Goal: Check status: Check status

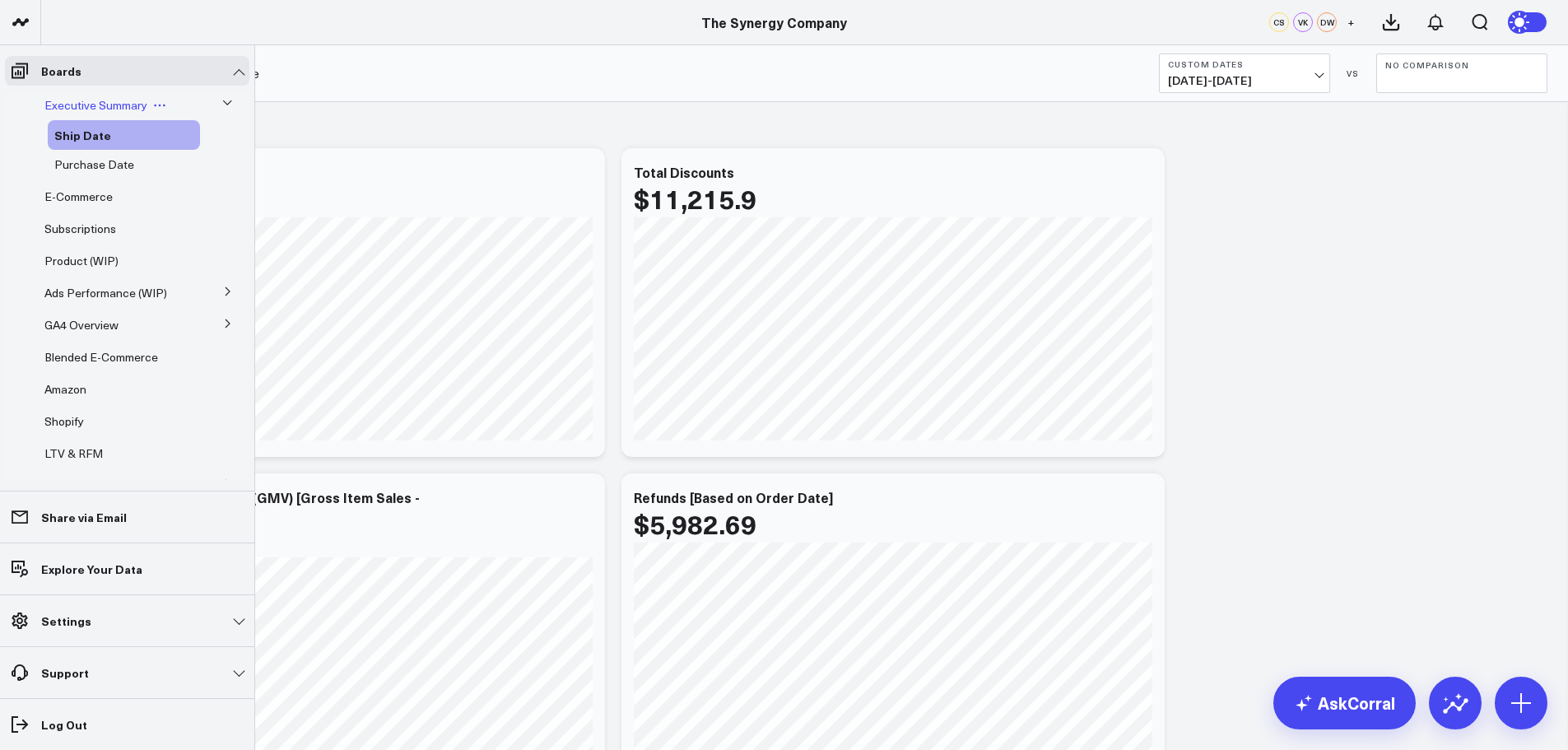
click at [75, 103] on span "Executive Summary" at bounding box center [96, 105] width 103 height 16
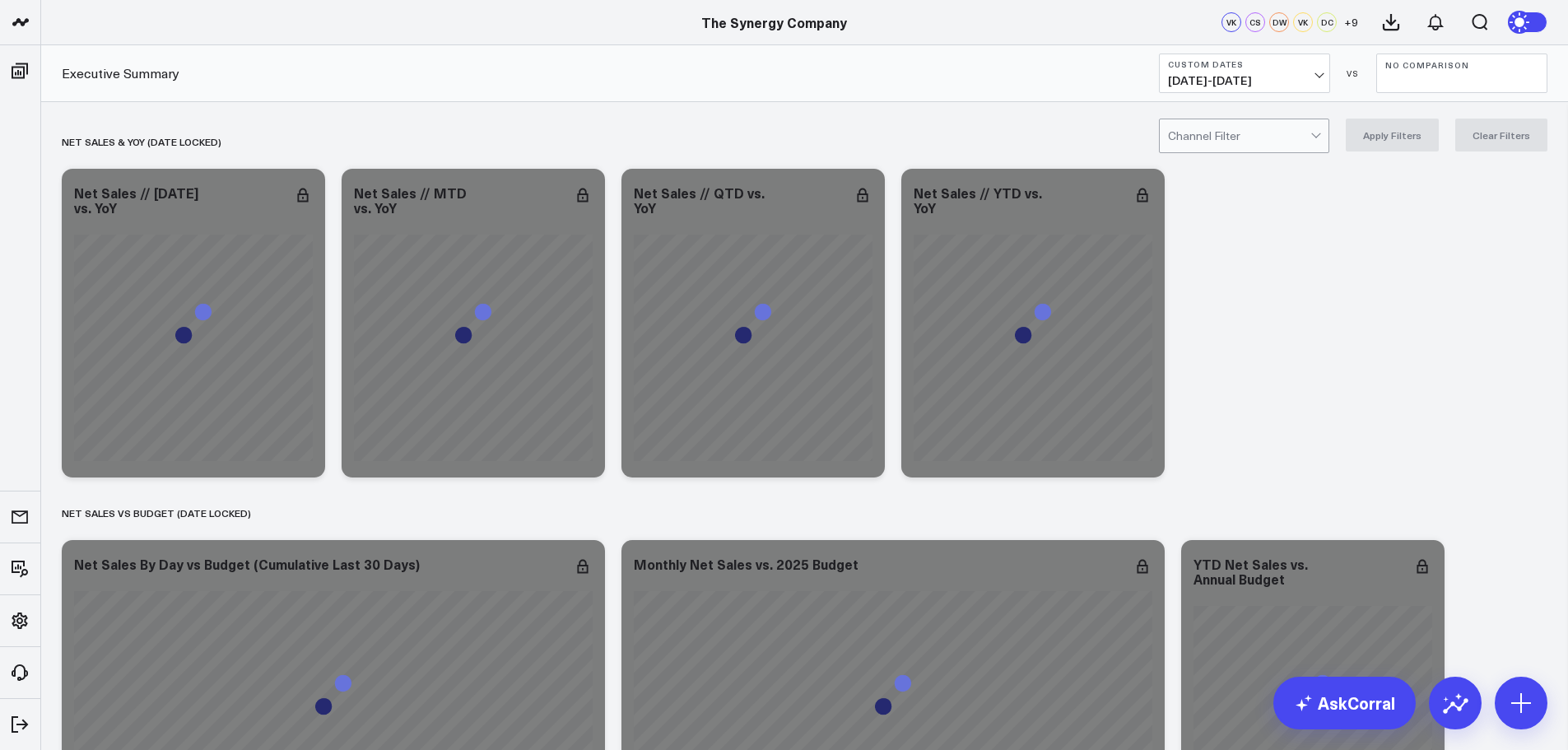
click at [1295, 139] on div at bounding box center [1239, 135] width 142 height 33
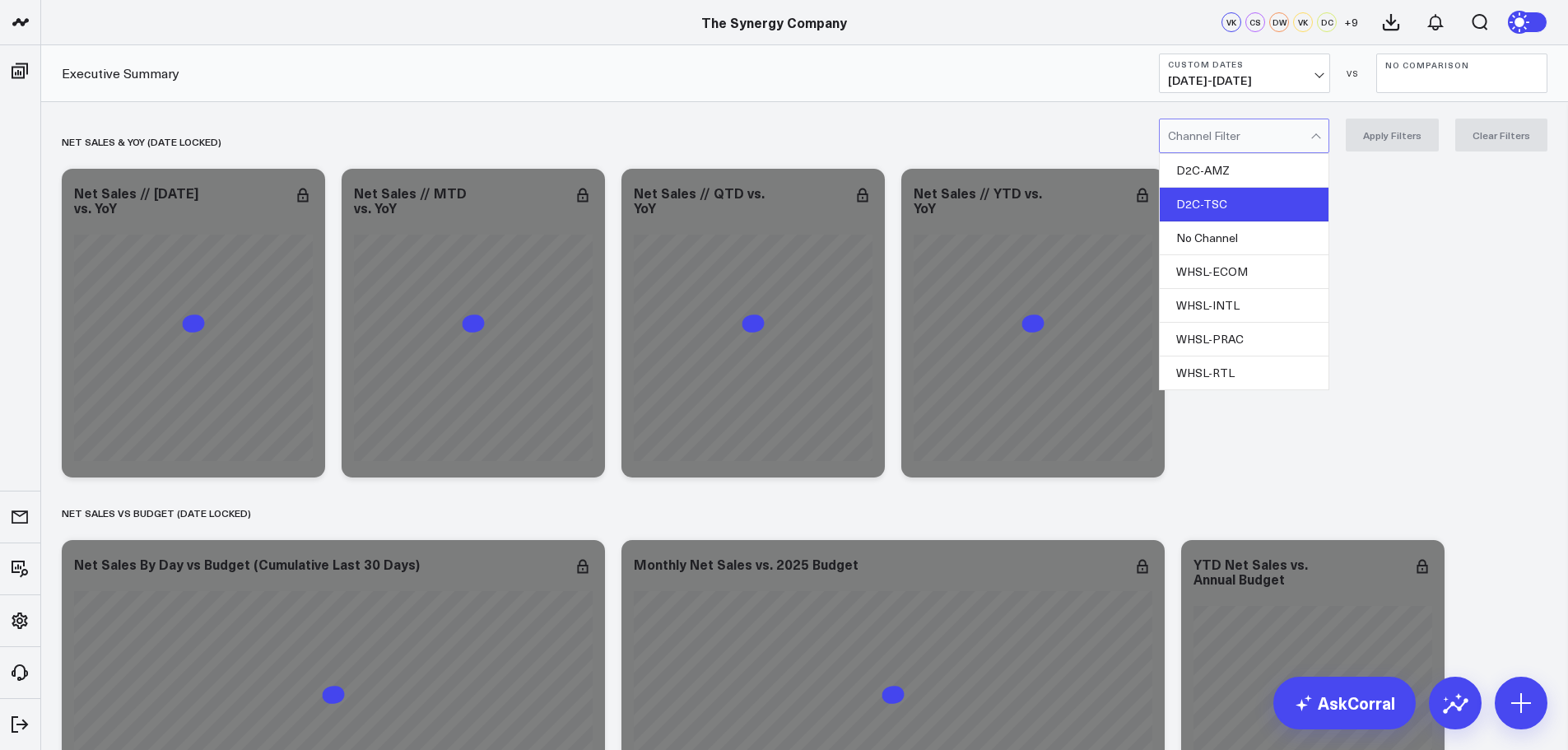
click at [1256, 202] on div "D2C-TSC" at bounding box center [1244, 205] width 169 height 34
click at [1384, 135] on button "Apply Filters" at bounding box center [1393, 134] width 93 height 33
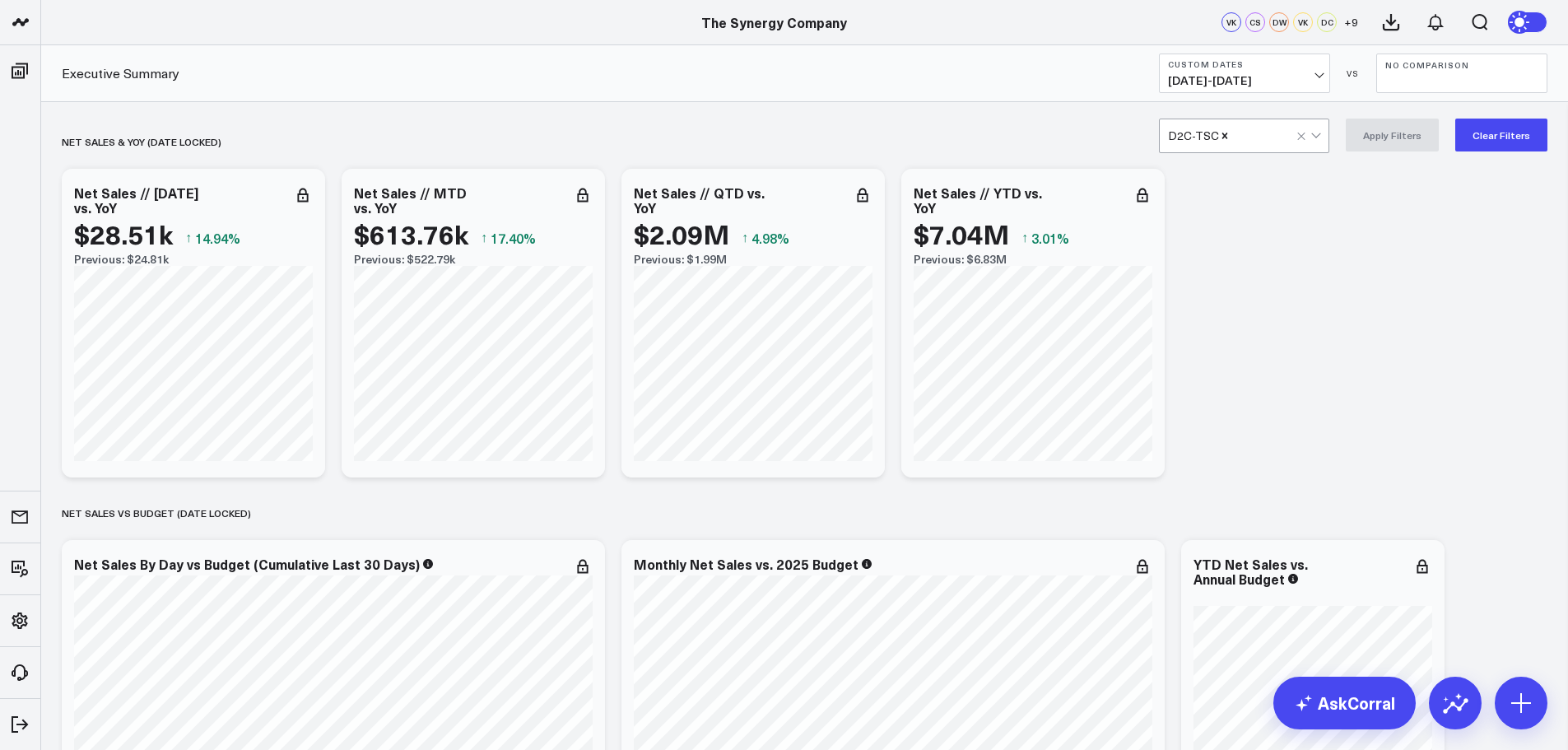
click at [1290, 75] on span "[DATE] - [DATE]" at bounding box center [1245, 80] width 153 height 13
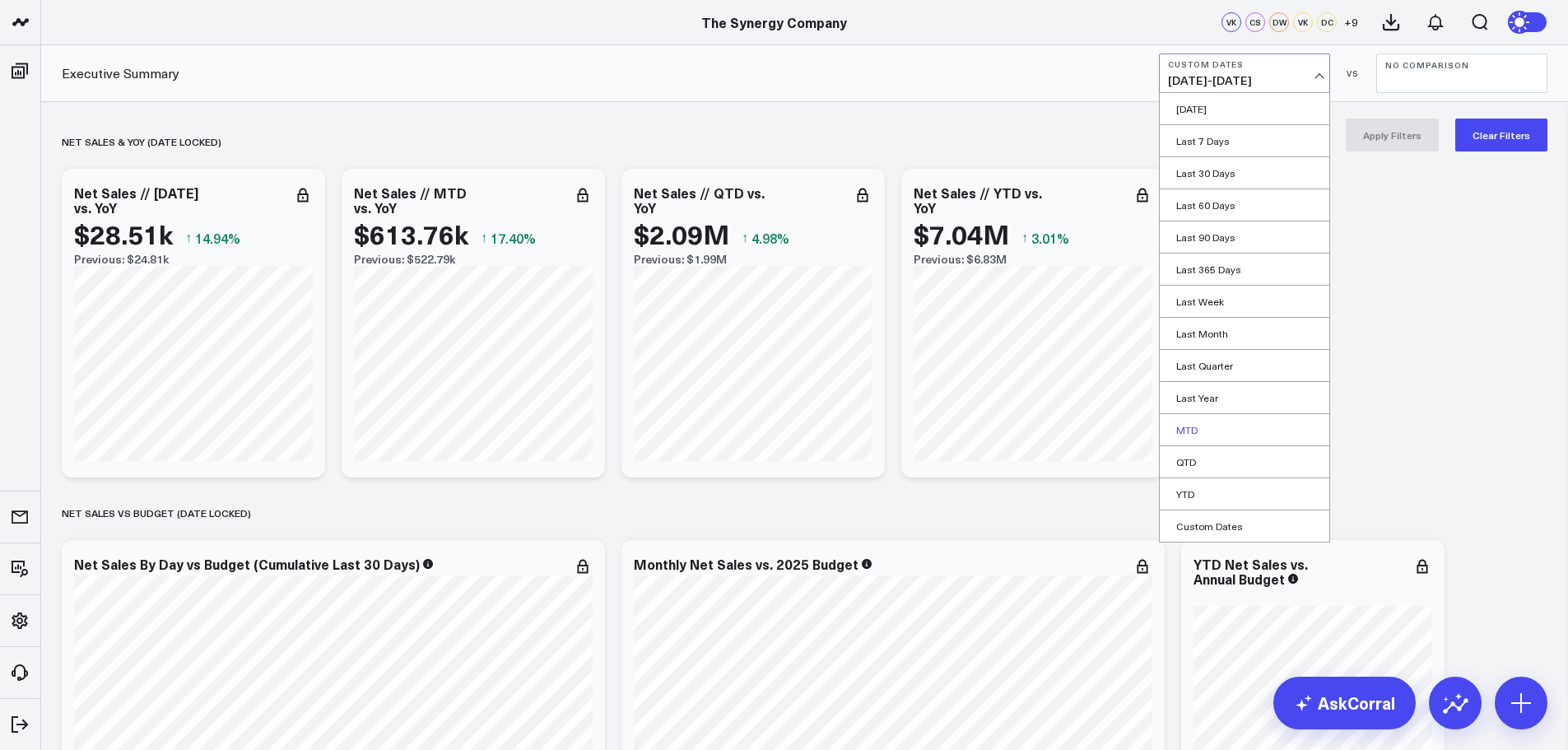
click at [1196, 426] on link "MTD" at bounding box center [1244, 429] width 169 height 31
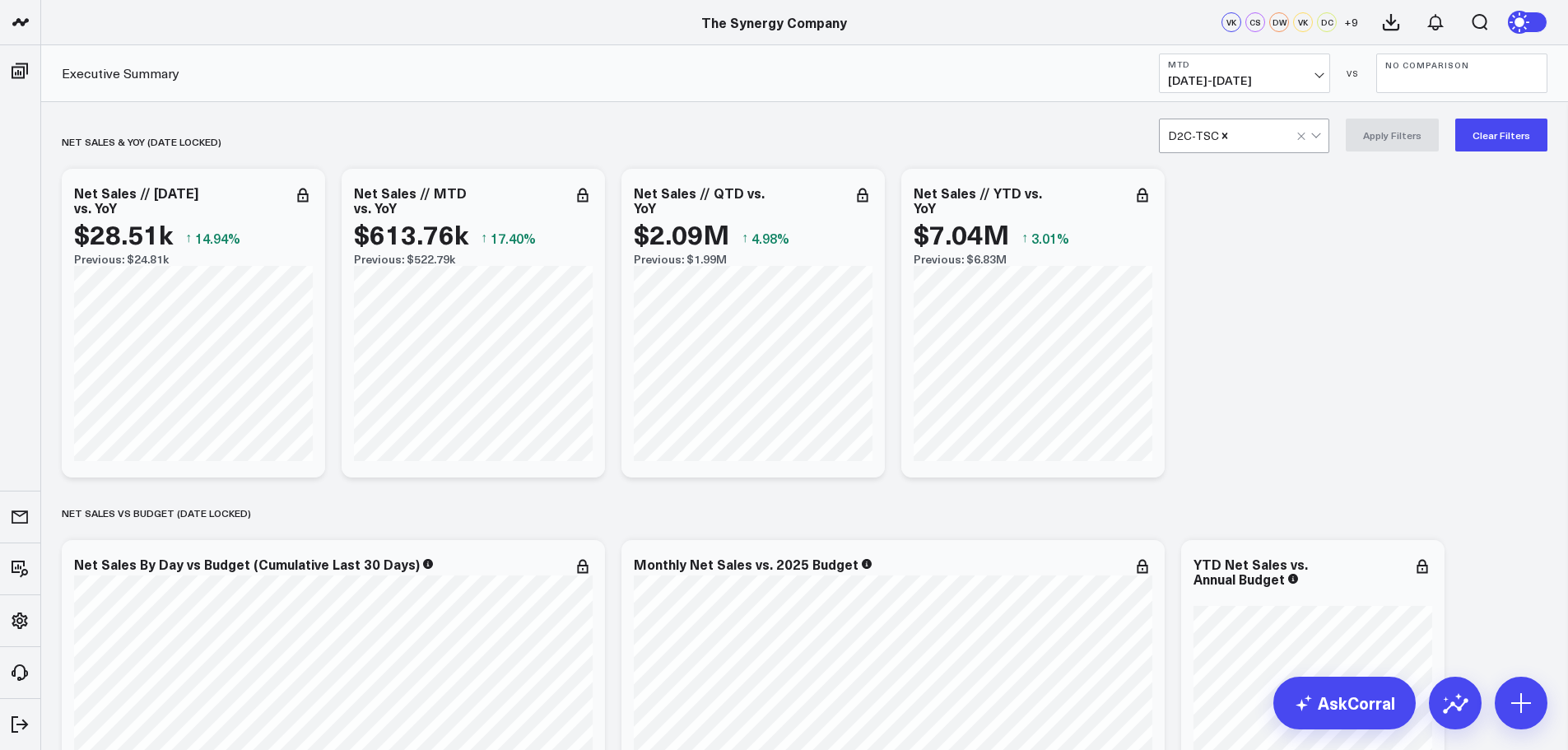
click at [1434, 70] on b "No Comparison" at bounding box center [1462, 64] width 153 height 9
click at [1406, 170] on link "YoY" at bounding box center [1462, 172] width 169 height 31
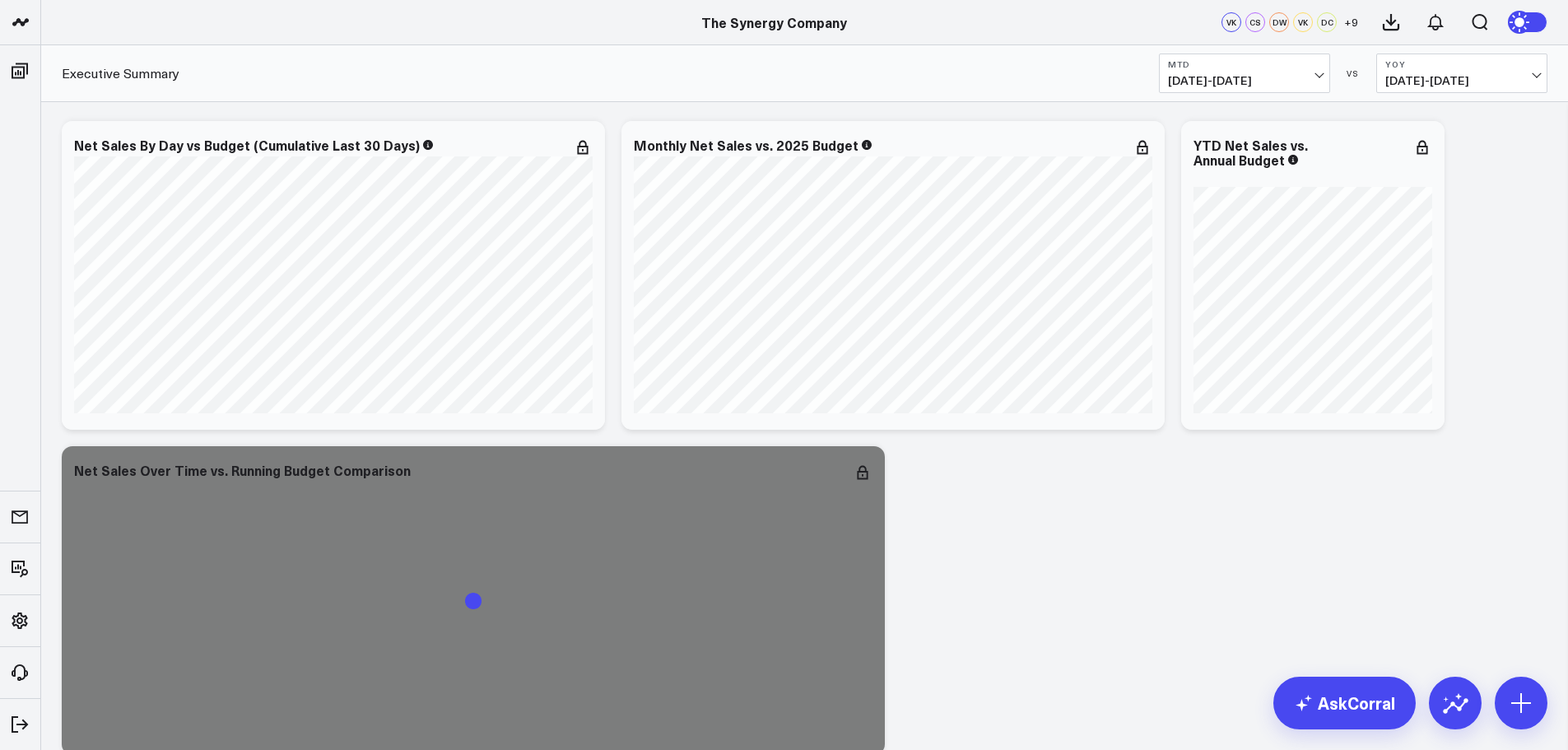
scroll to position [577, 0]
